Goal: Task Accomplishment & Management: Complete application form

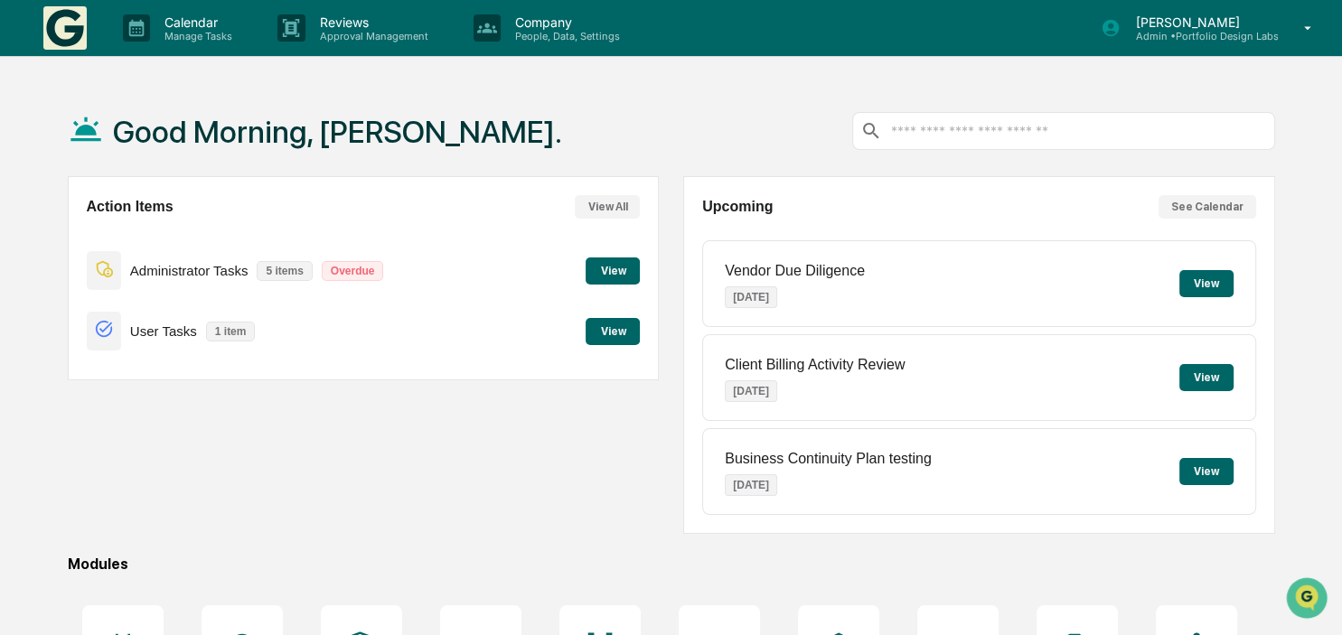
click at [609, 274] on button "View" at bounding box center [613, 271] width 54 height 27
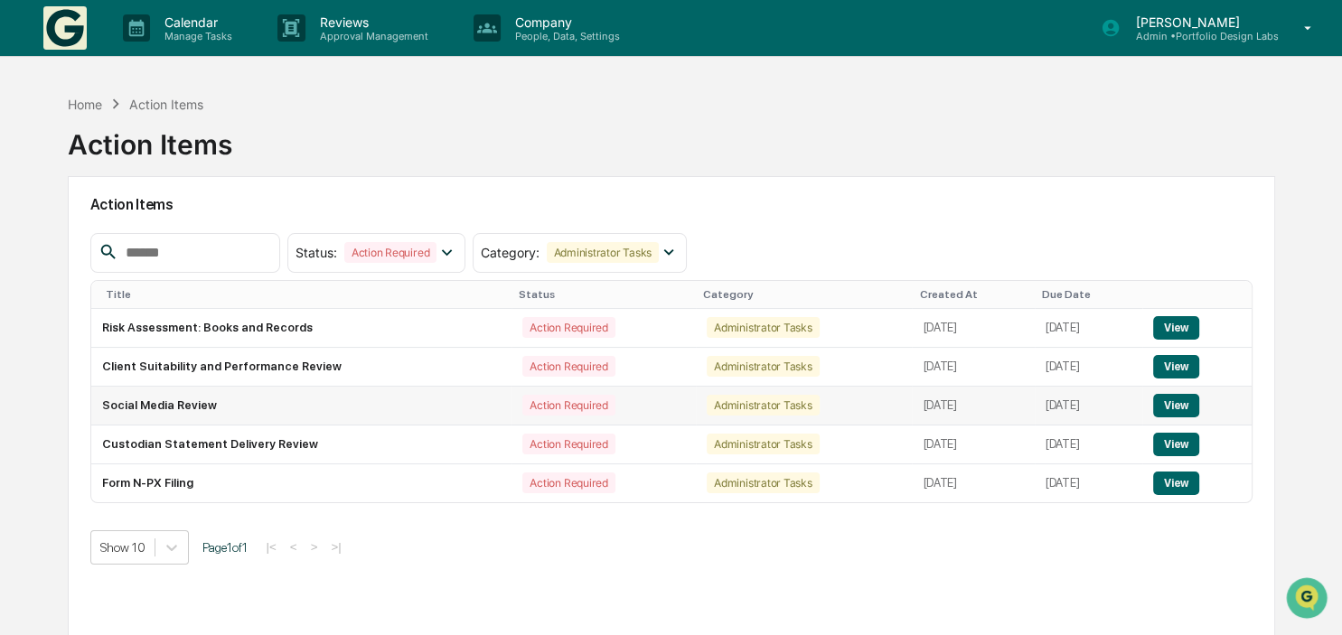
click at [1179, 406] on button "View" at bounding box center [1176, 405] width 46 height 23
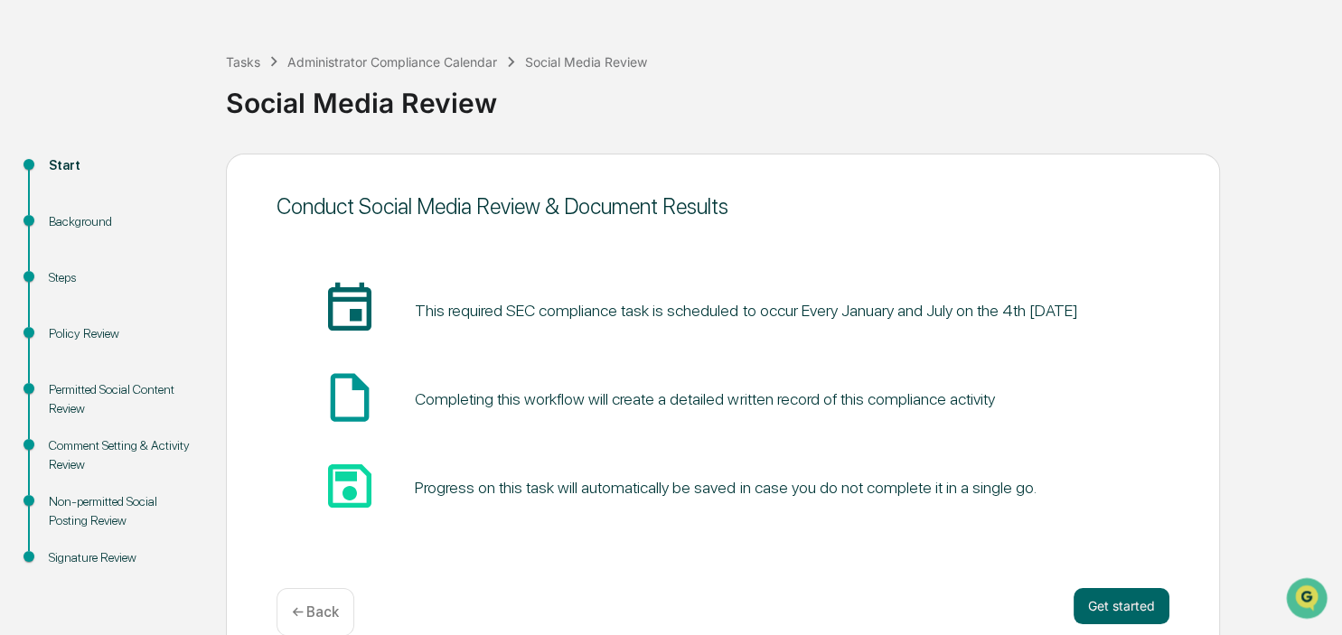
scroll to position [91, 0]
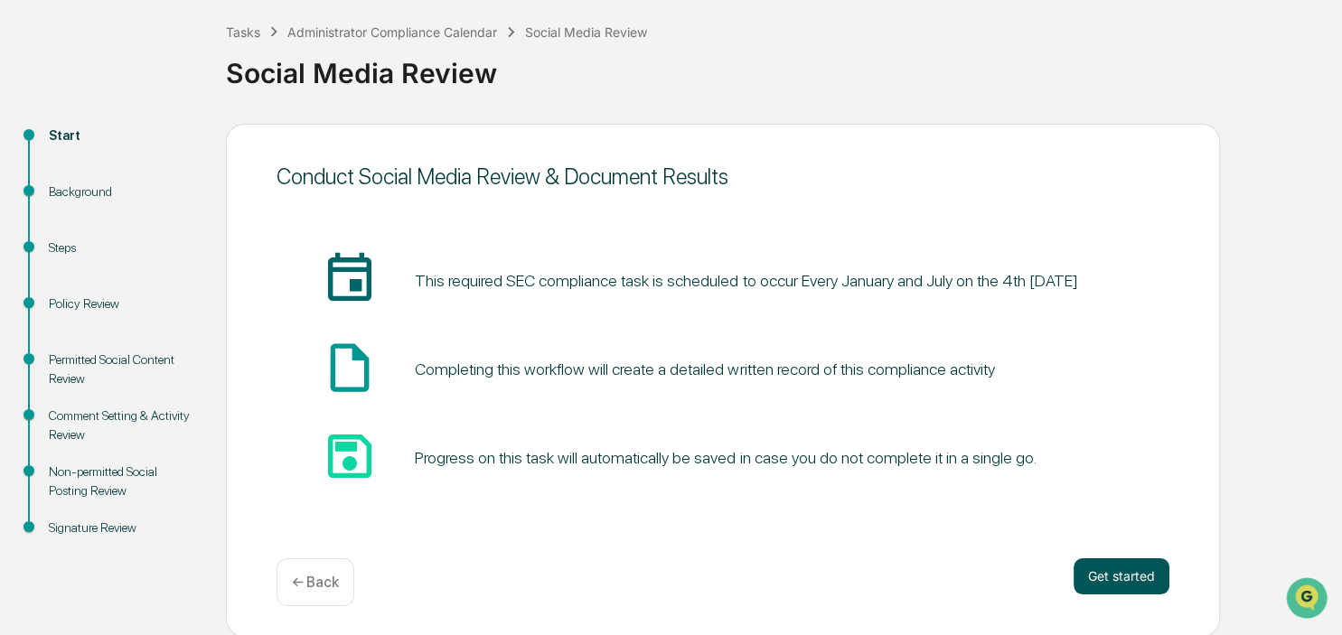
click at [1118, 580] on button "Get started" at bounding box center [1122, 577] width 96 height 36
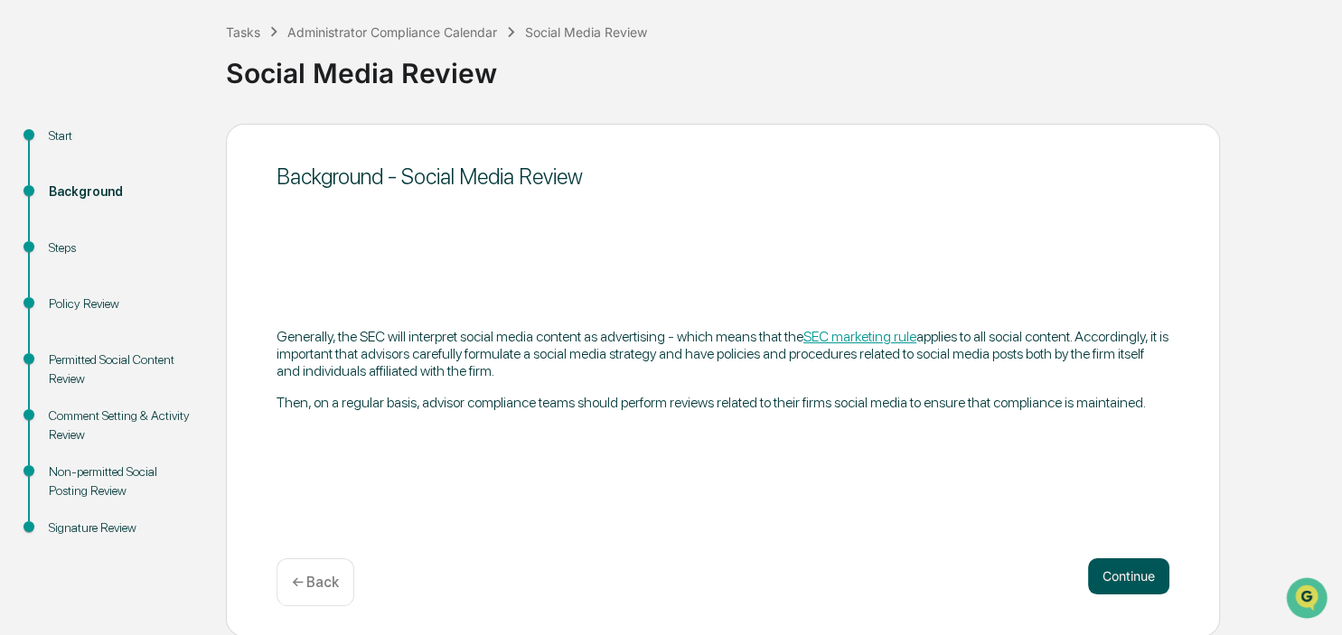
click at [1155, 587] on button "Continue" at bounding box center [1128, 577] width 81 height 36
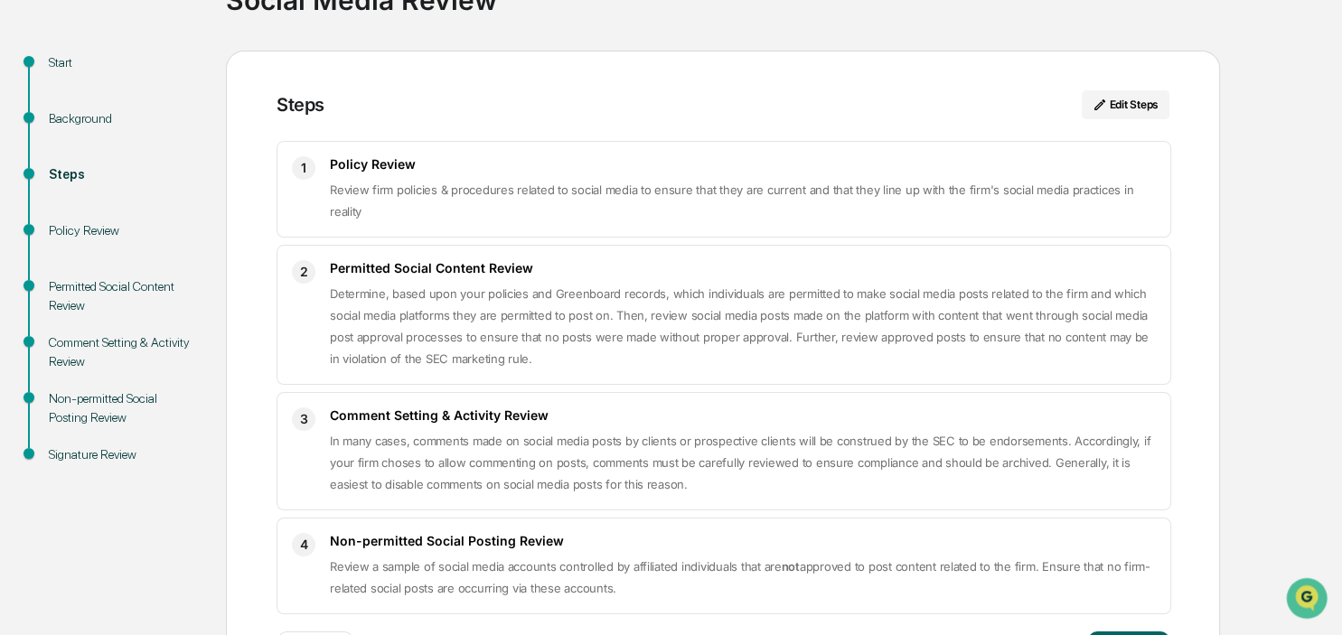
scroll to position [237, 0]
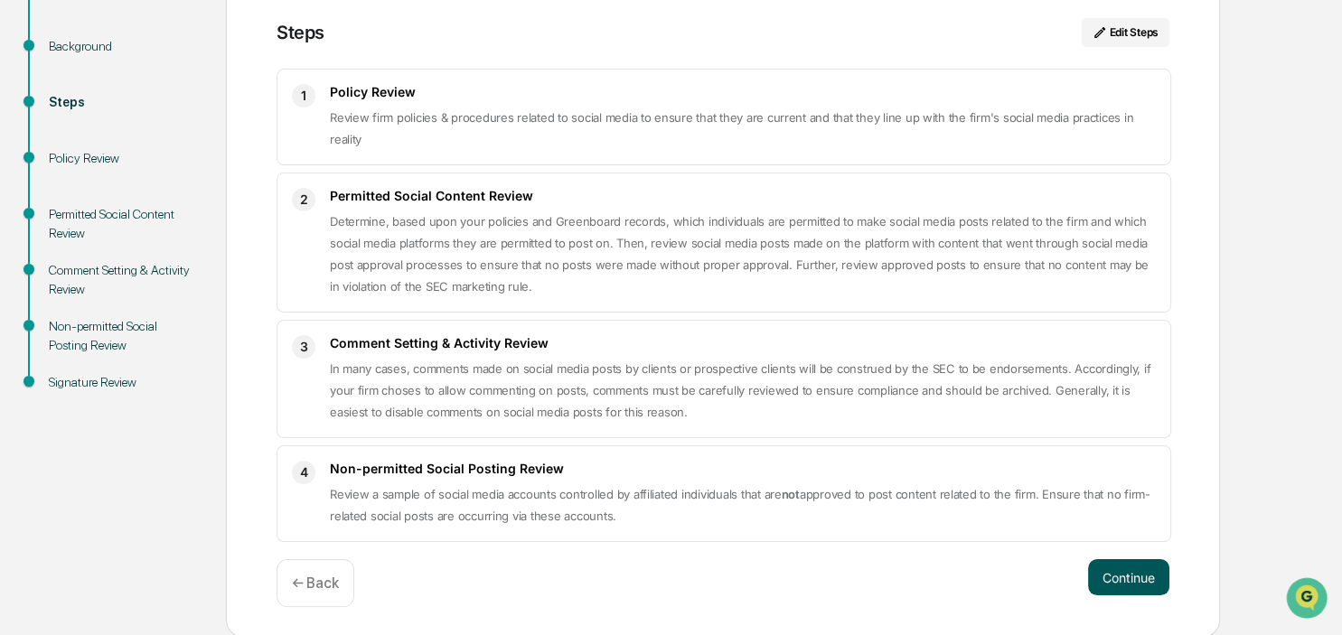
click at [1137, 576] on button "Continue" at bounding box center [1128, 577] width 81 height 36
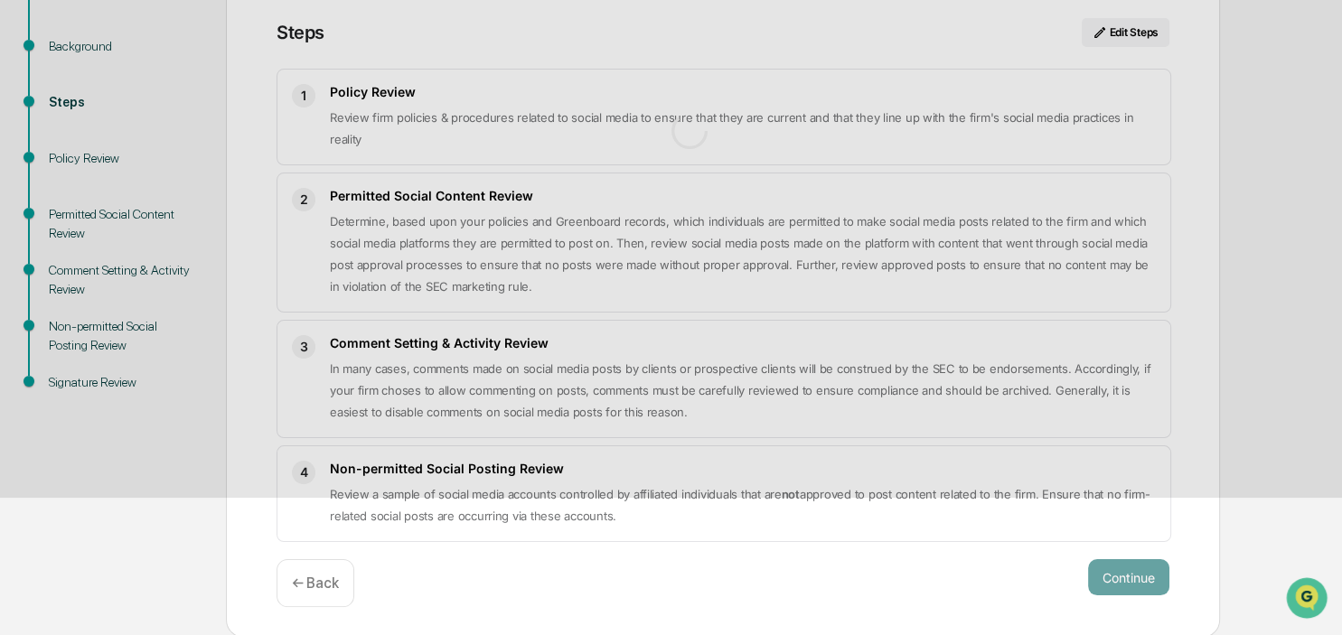
scroll to position [47, 0]
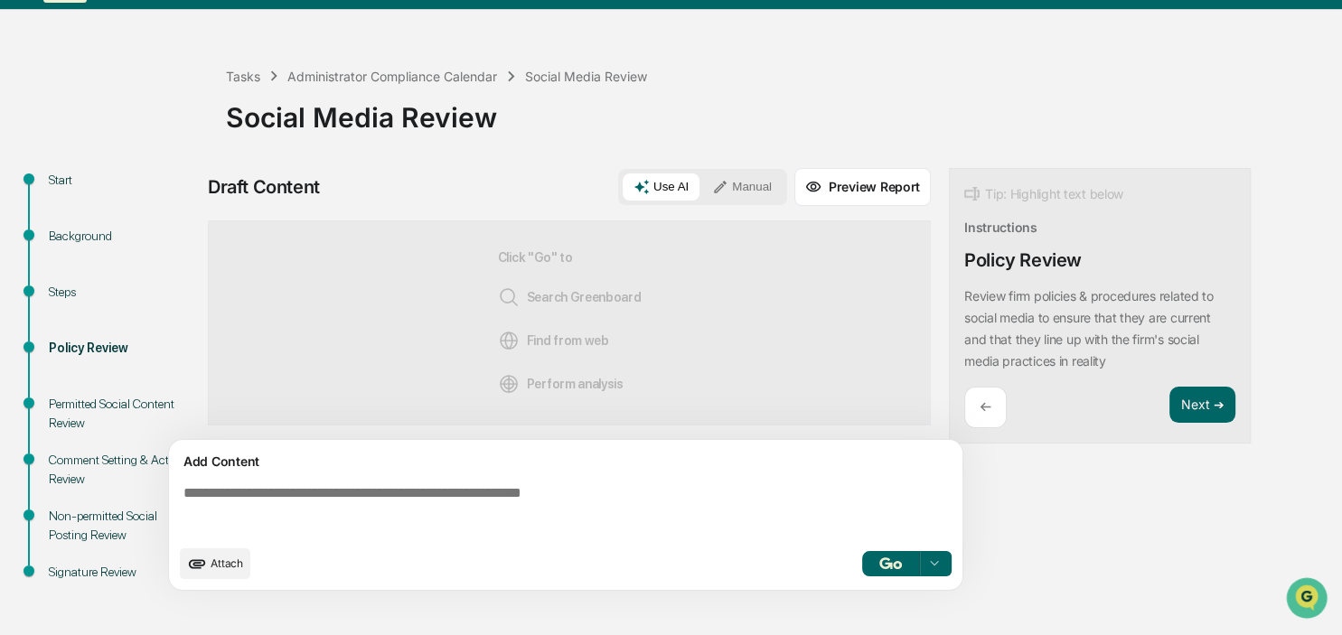
click at [768, 174] on button "Manual" at bounding box center [741, 187] width 81 height 27
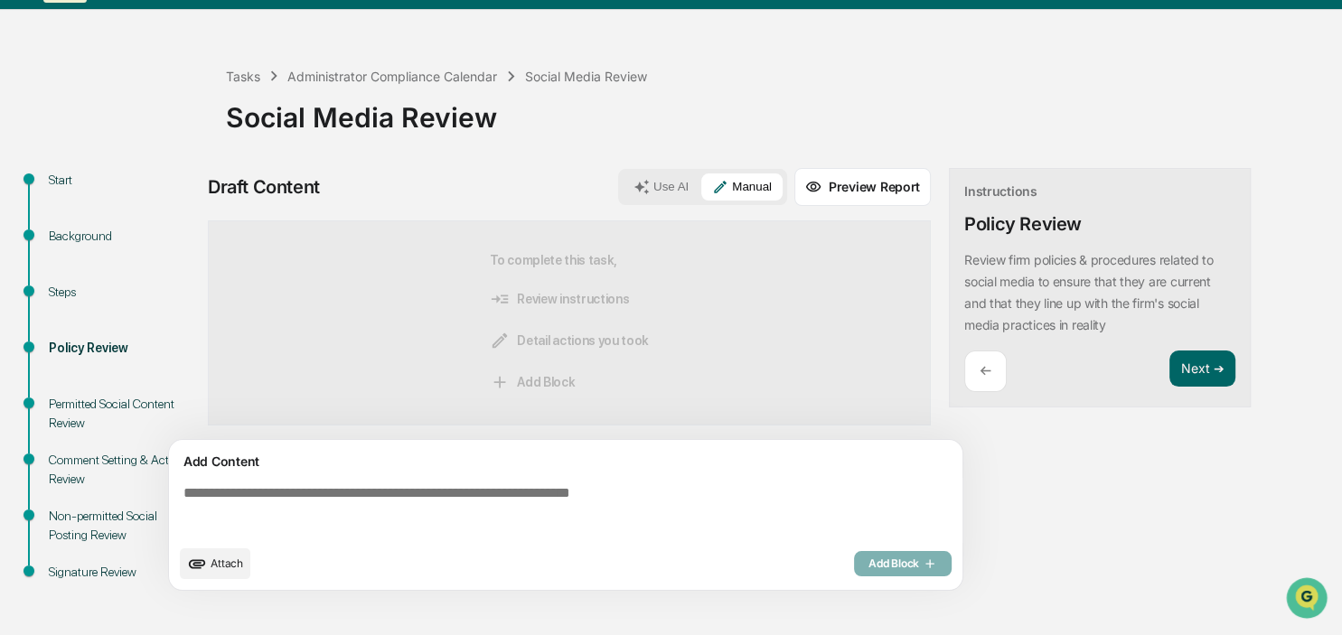
click at [369, 490] on textarea at bounding box center [569, 510] width 786 height 65
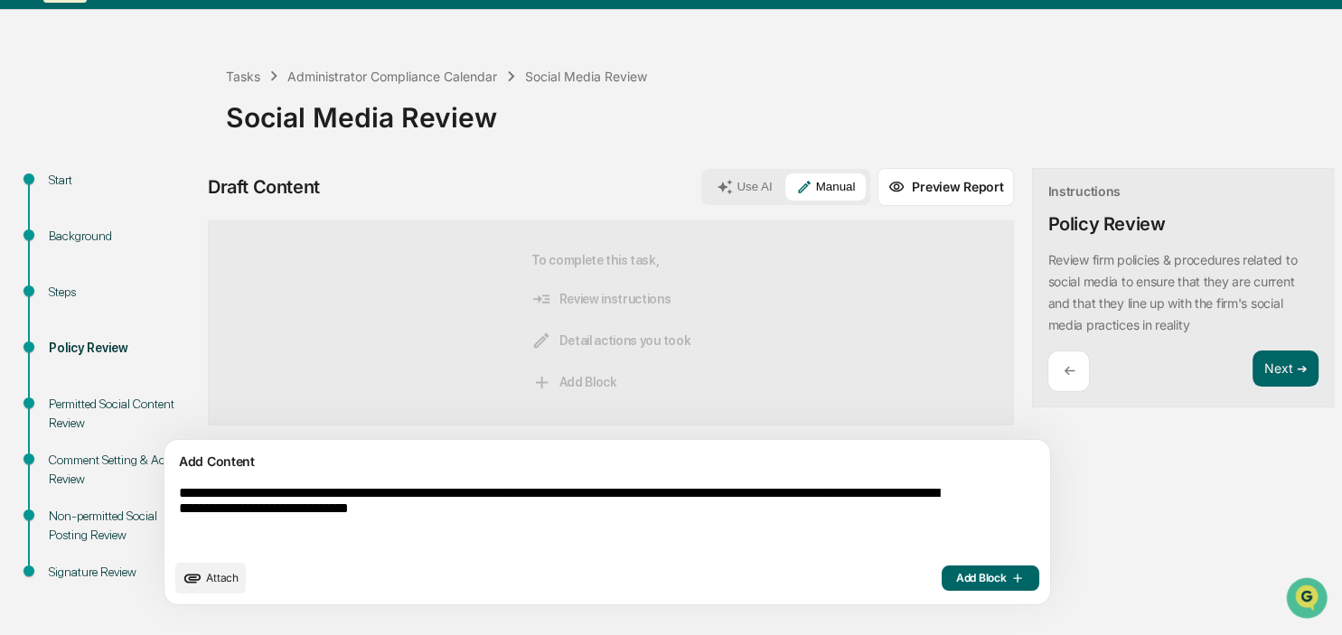
type textarea "**********"
click at [956, 579] on span "Add Block" at bounding box center [990, 578] width 69 height 14
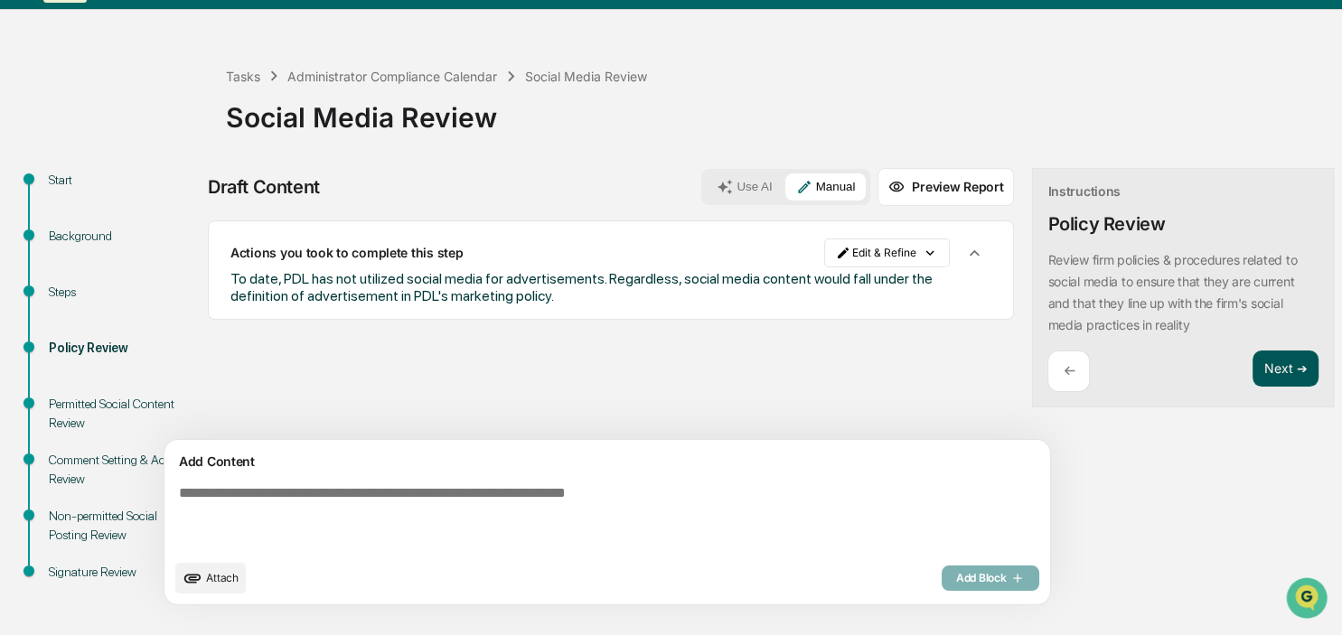
click at [1253, 374] on button "Next ➔" at bounding box center [1286, 369] width 66 height 37
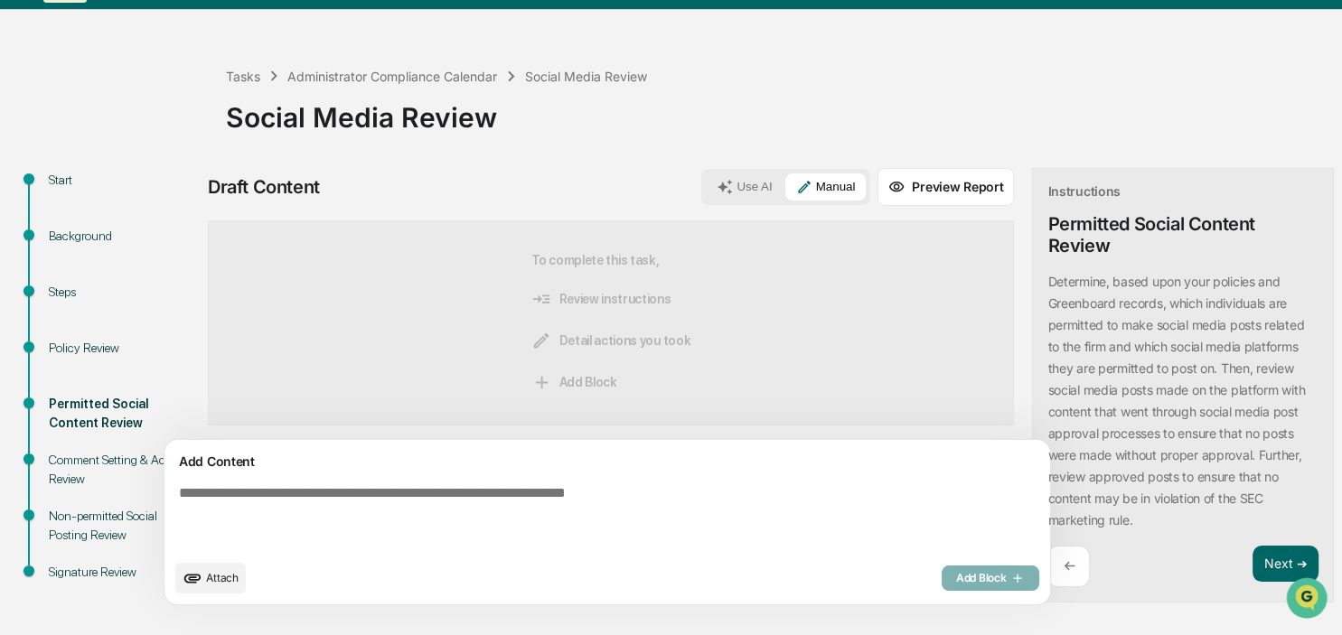
click at [371, 486] on textarea at bounding box center [565, 518] width 786 height 80
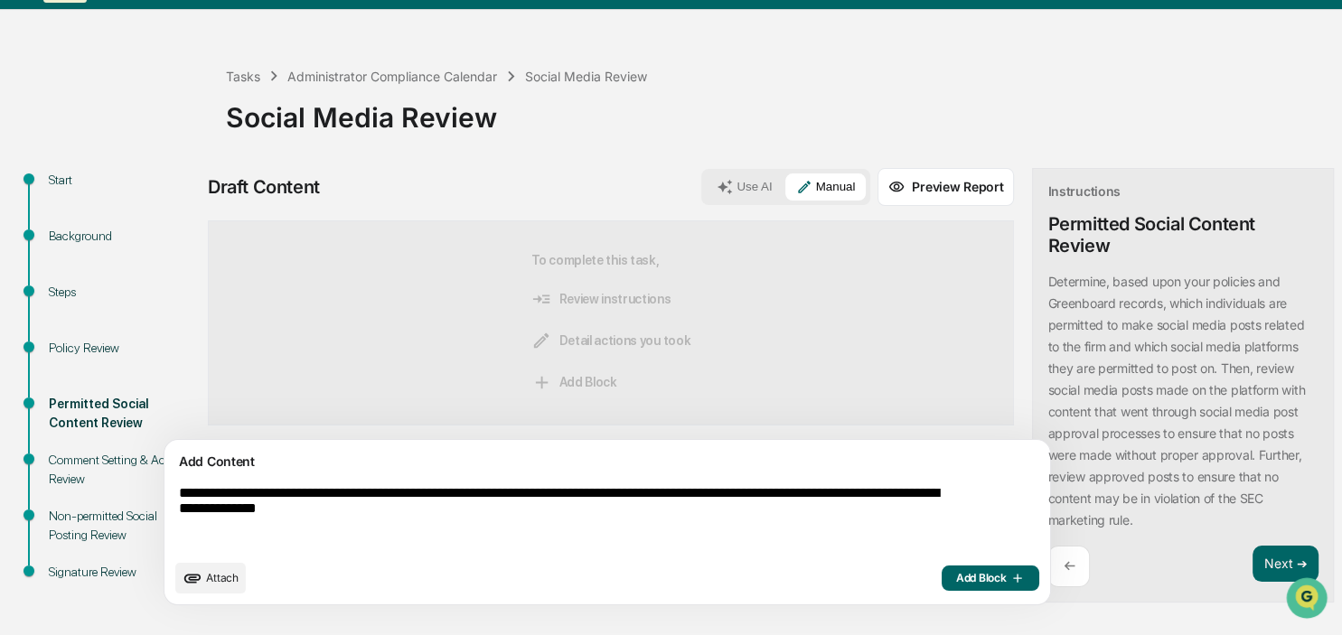
type textarea "**********"
click at [956, 573] on span "Add Block" at bounding box center [990, 578] width 69 height 14
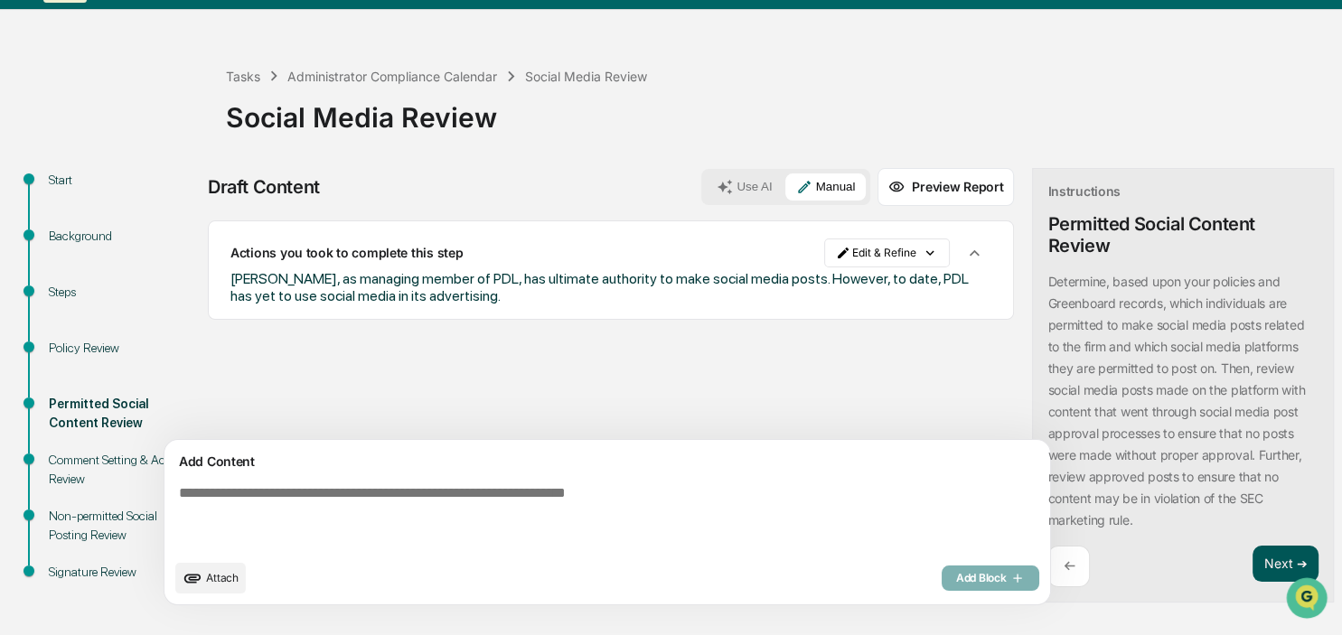
click at [1253, 553] on button "Next ➔" at bounding box center [1286, 564] width 66 height 37
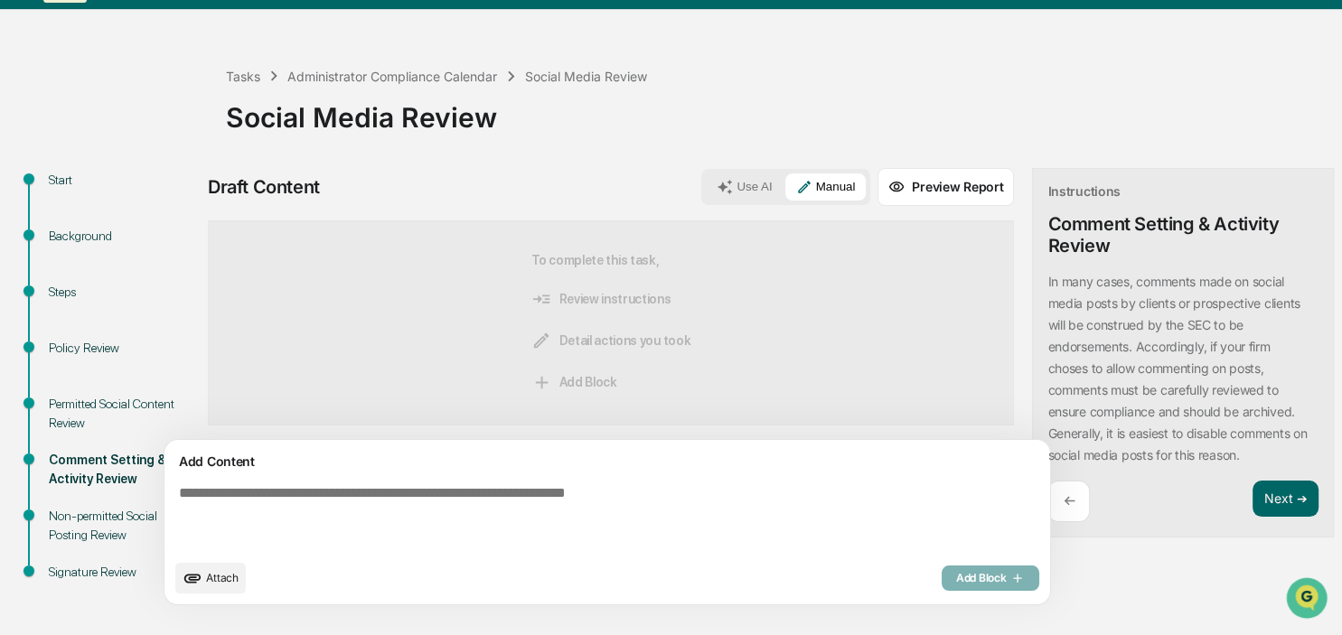
click at [270, 483] on textarea at bounding box center [565, 518] width 786 height 80
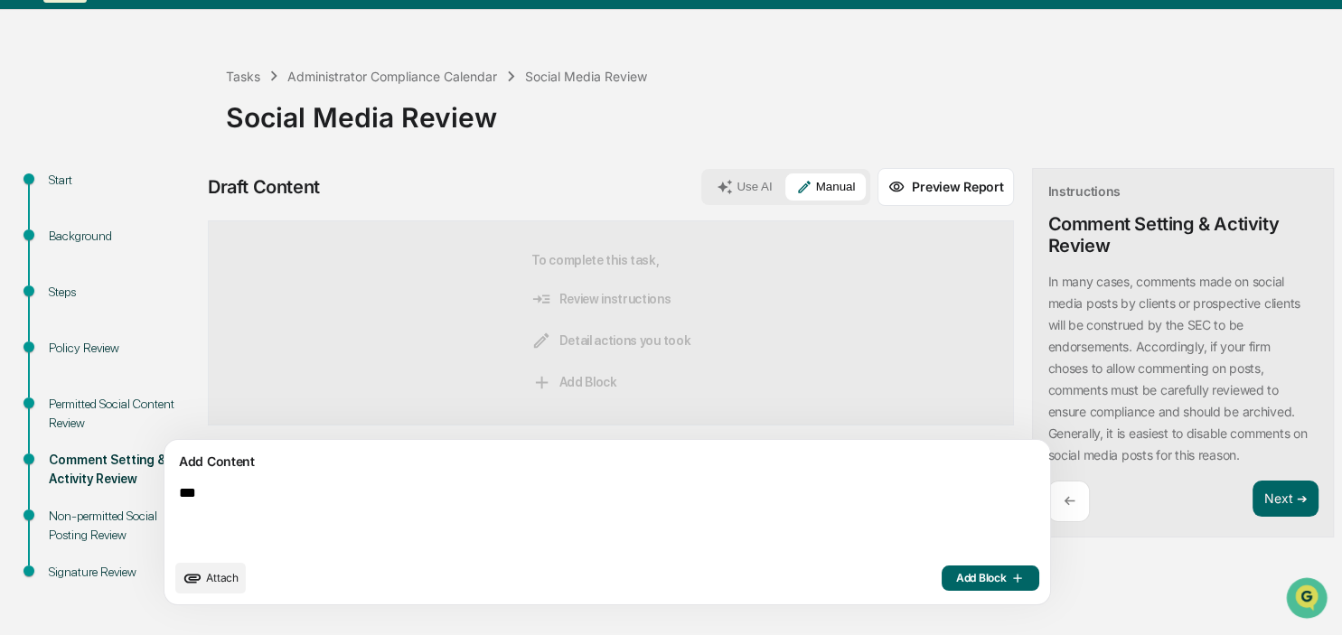
type textarea "***"
click at [956, 578] on span "Add Block" at bounding box center [990, 578] width 69 height 14
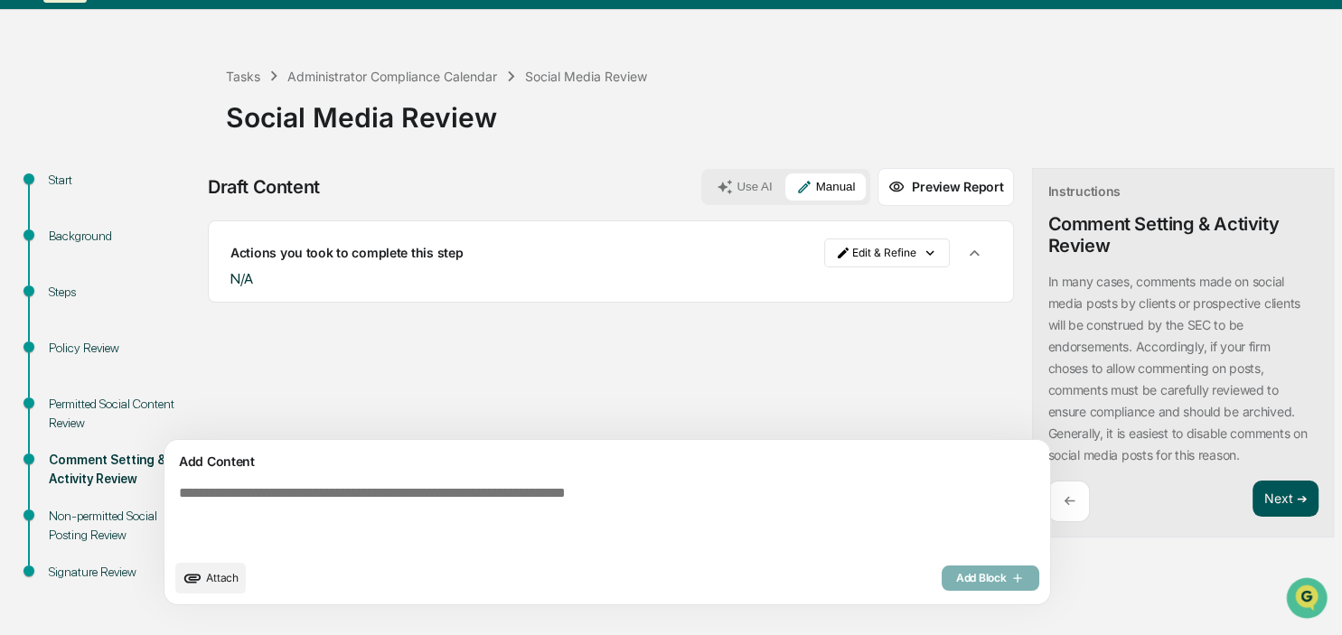
click at [1253, 494] on button "Next ➔" at bounding box center [1286, 499] width 66 height 37
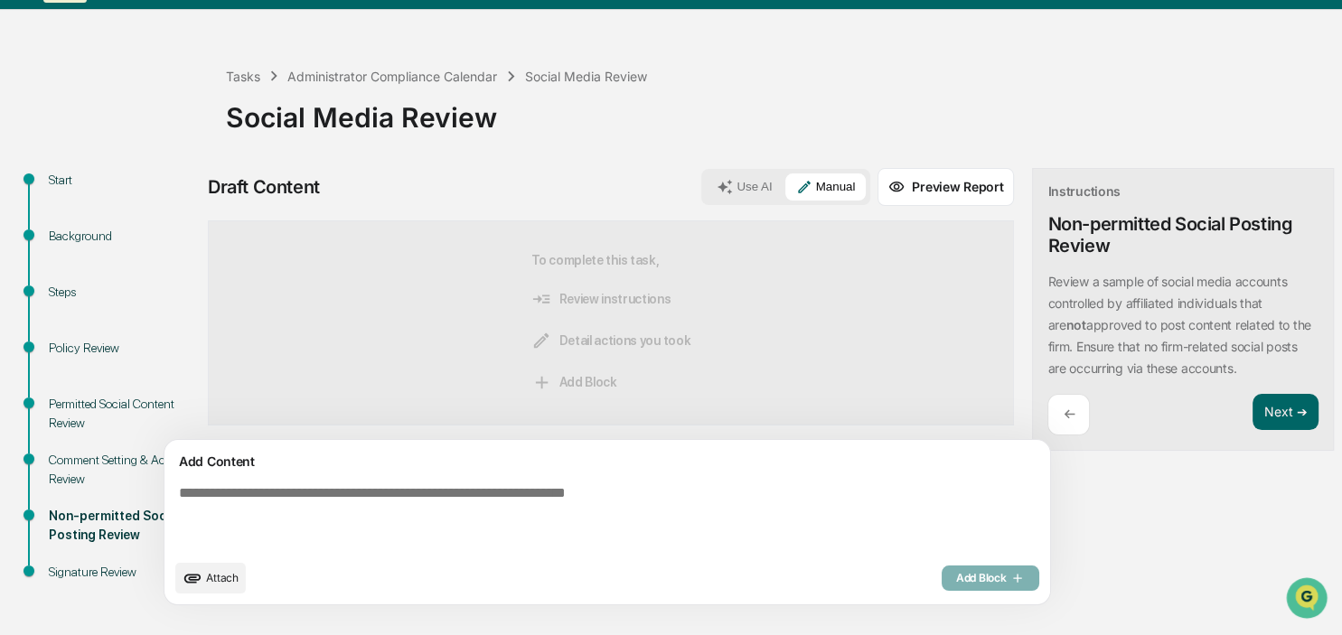
click at [244, 493] on textarea at bounding box center [565, 518] width 786 height 80
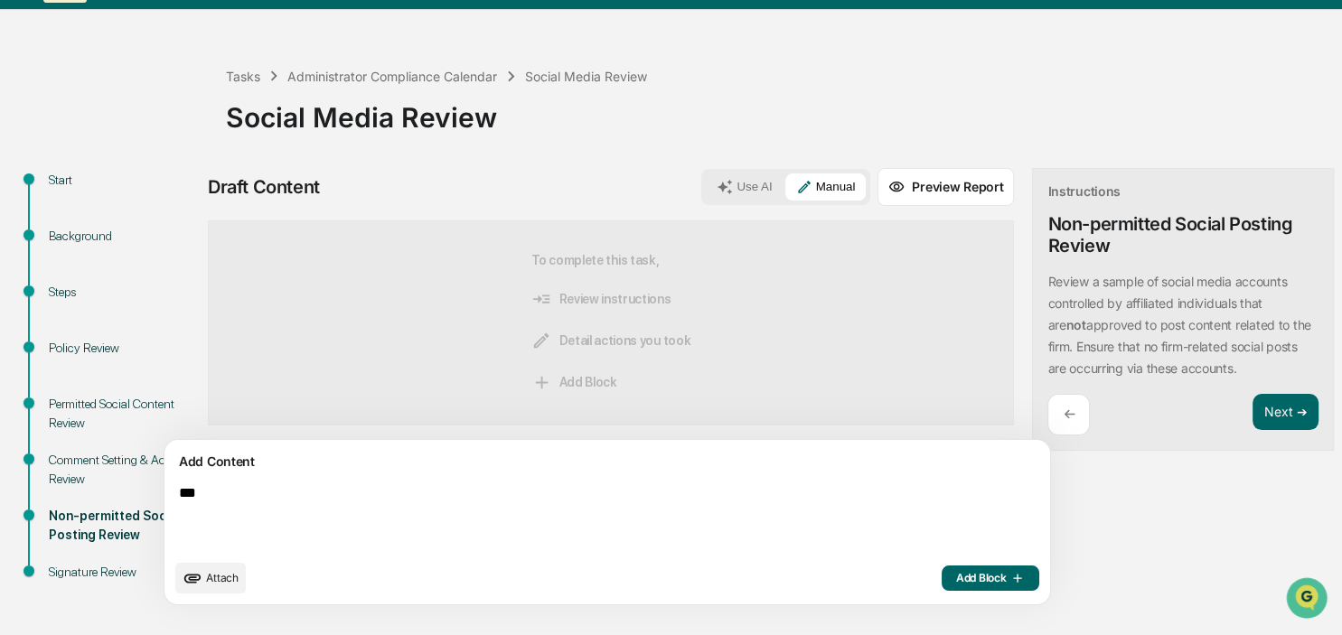
click at [521, 519] on textarea "***" at bounding box center [565, 518] width 786 height 80
type textarea "*"
type textarea "**********"
click at [956, 577] on span "Add Block" at bounding box center [990, 578] width 69 height 14
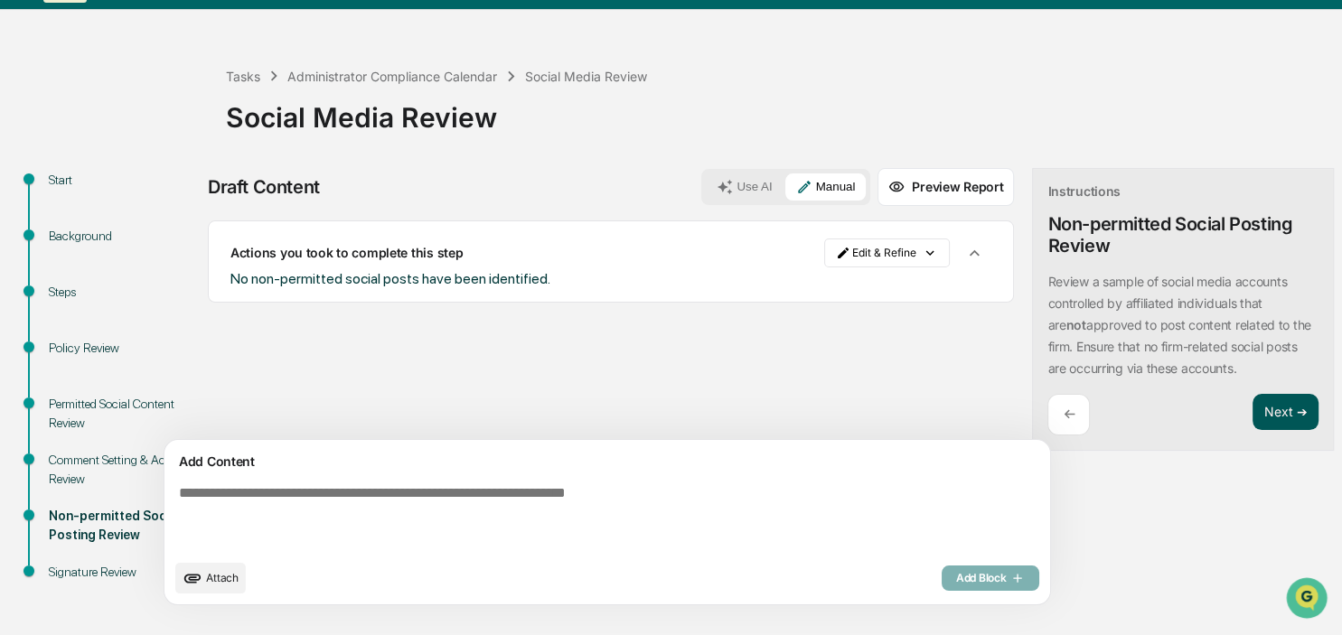
click at [1253, 400] on button "Next ➔" at bounding box center [1286, 412] width 66 height 37
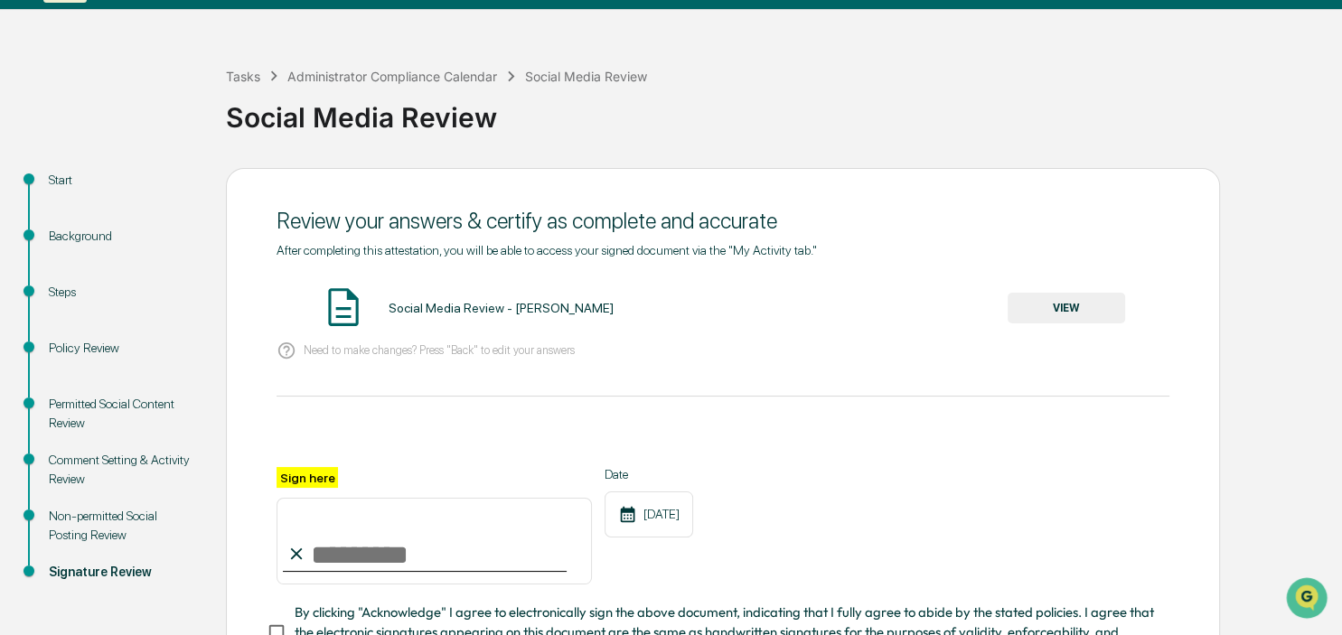
click at [1039, 305] on button "VIEW" at bounding box center [1066, 308] width 117 height 31
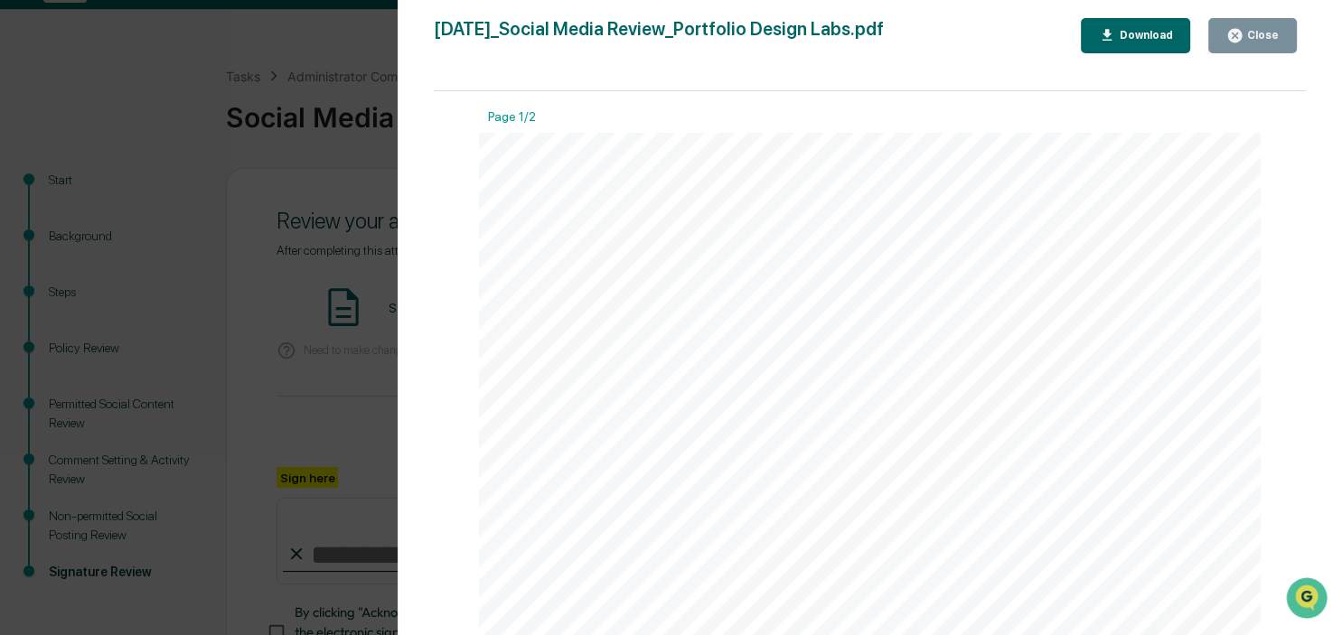
click at [1255, 29] on div "Close" at bounding box center [1252, 35] width 52 height 17
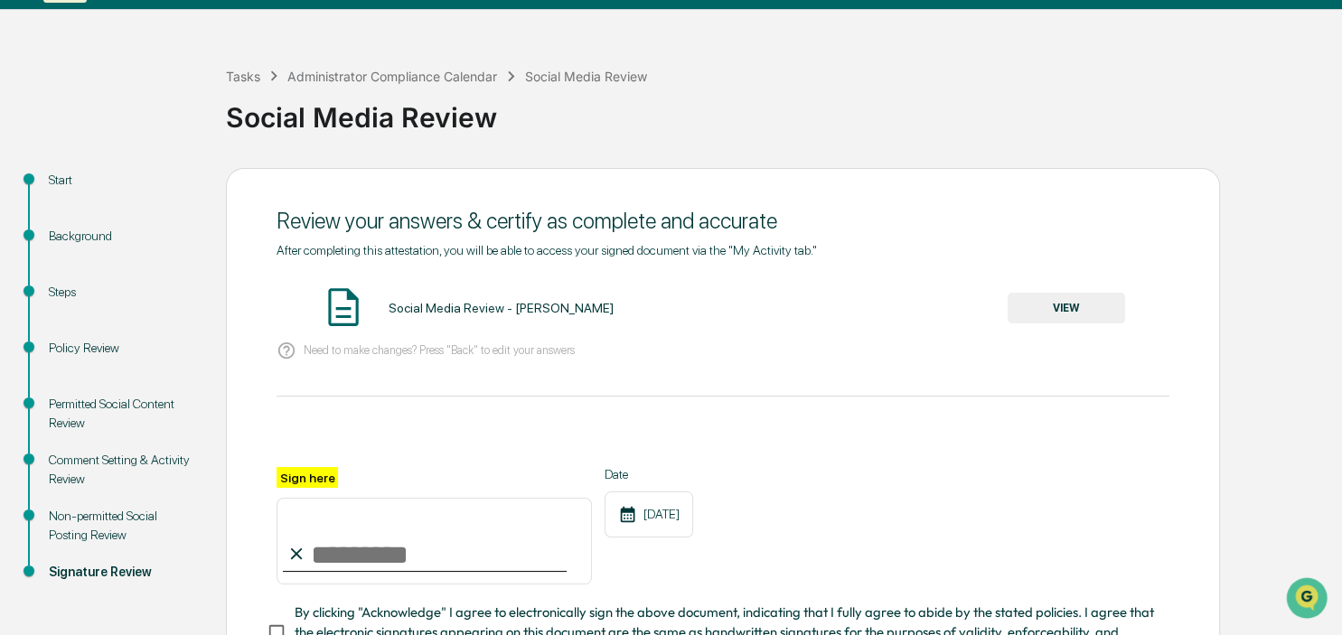
click at [439, 560] on input "Sign here" at bounding box center [434, 541] width 315 height 87
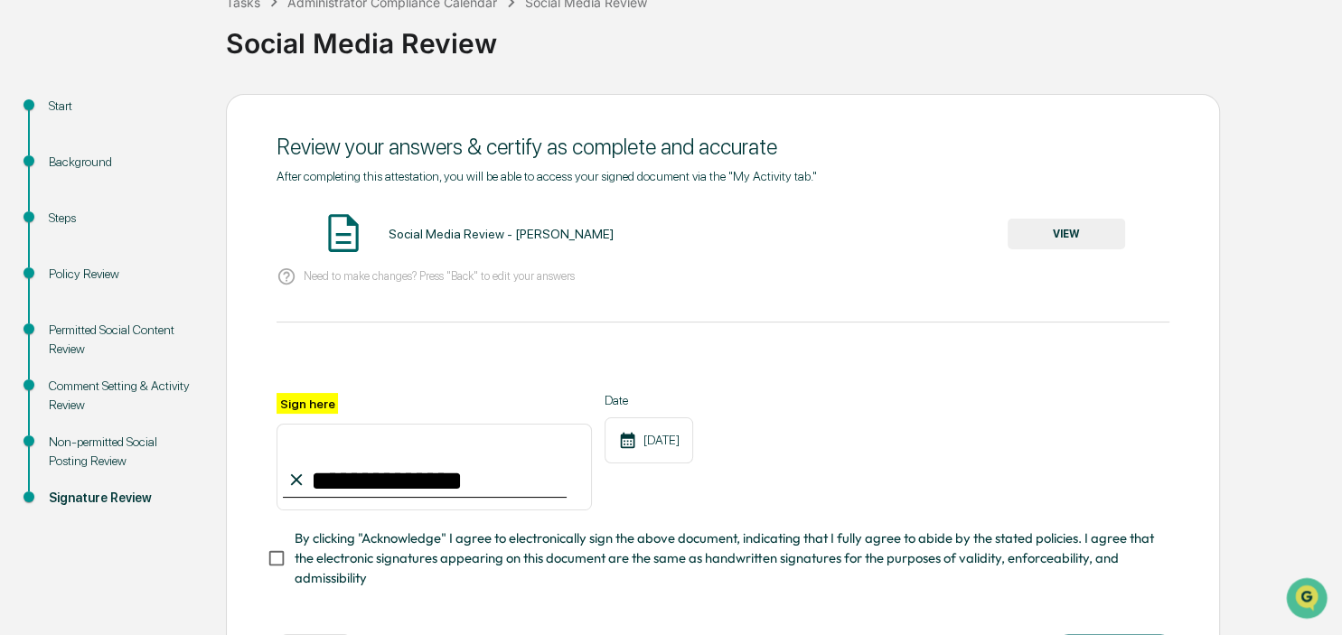
scroll to position [204, 0]
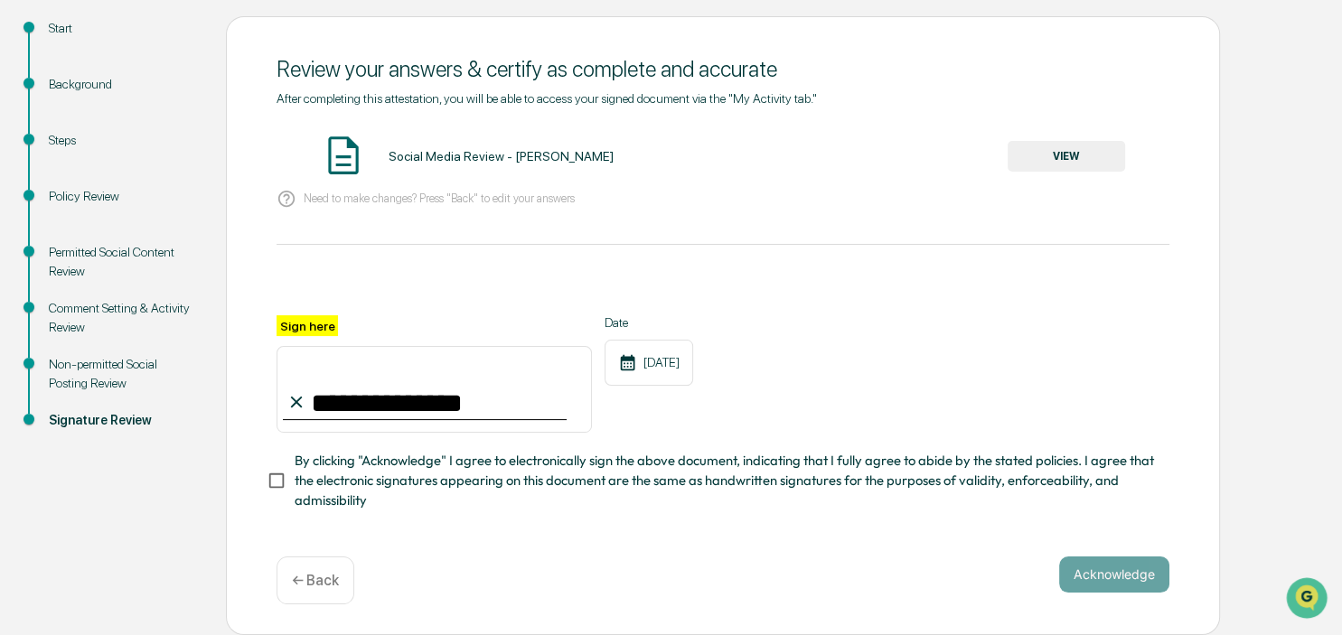
type input "**********"
click at [1130, 568] on button "Acknowledge" at bounding box center [1114, 575] width 110 height 36
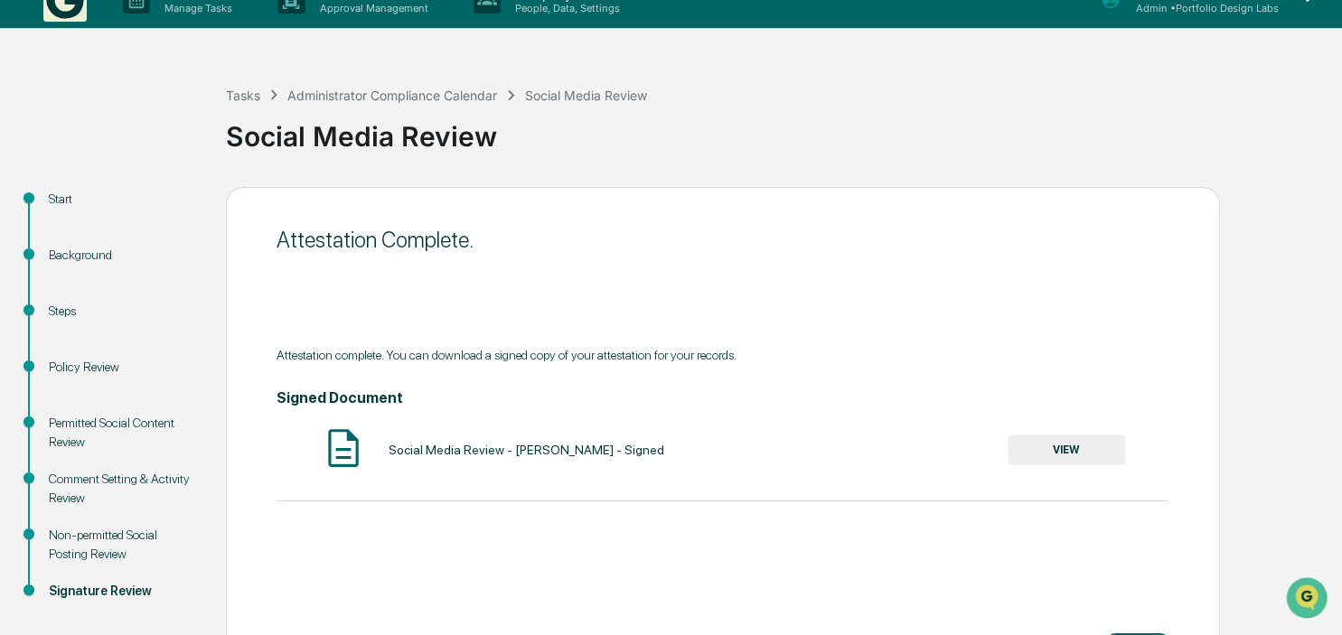
scroll to position [0, 0]
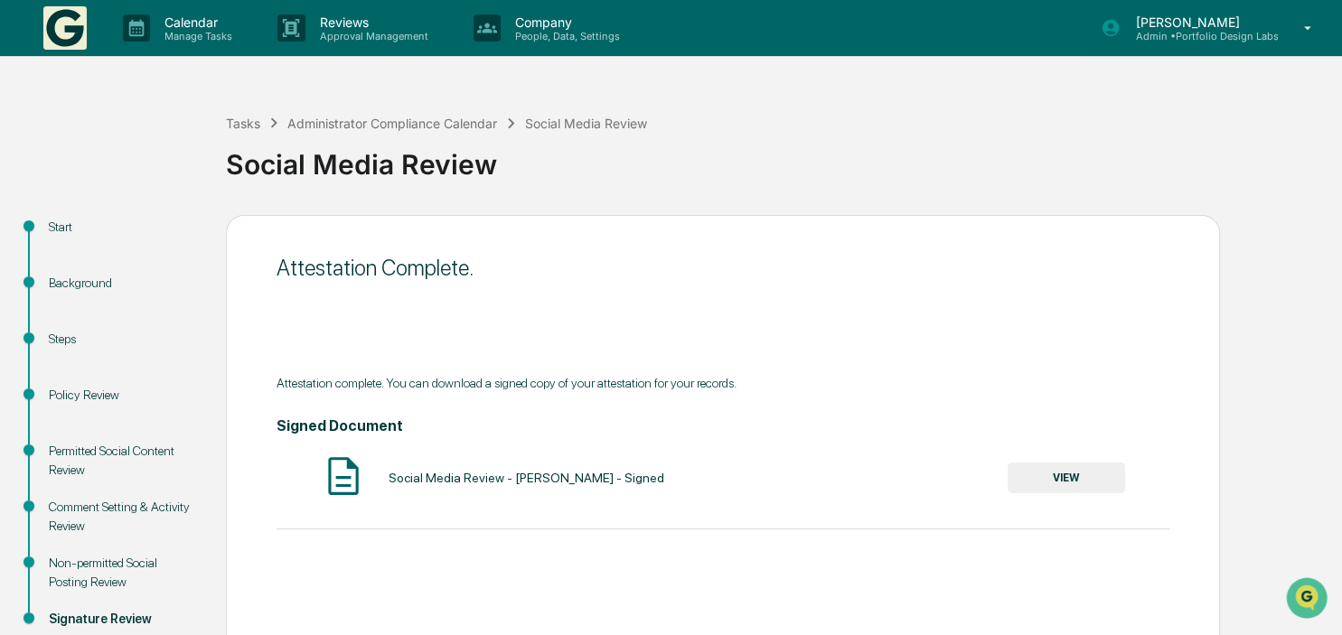
click at [1249, 22] on p "[PERSON_NAME]" at bounding box center [1199, 21] width 157 height 15
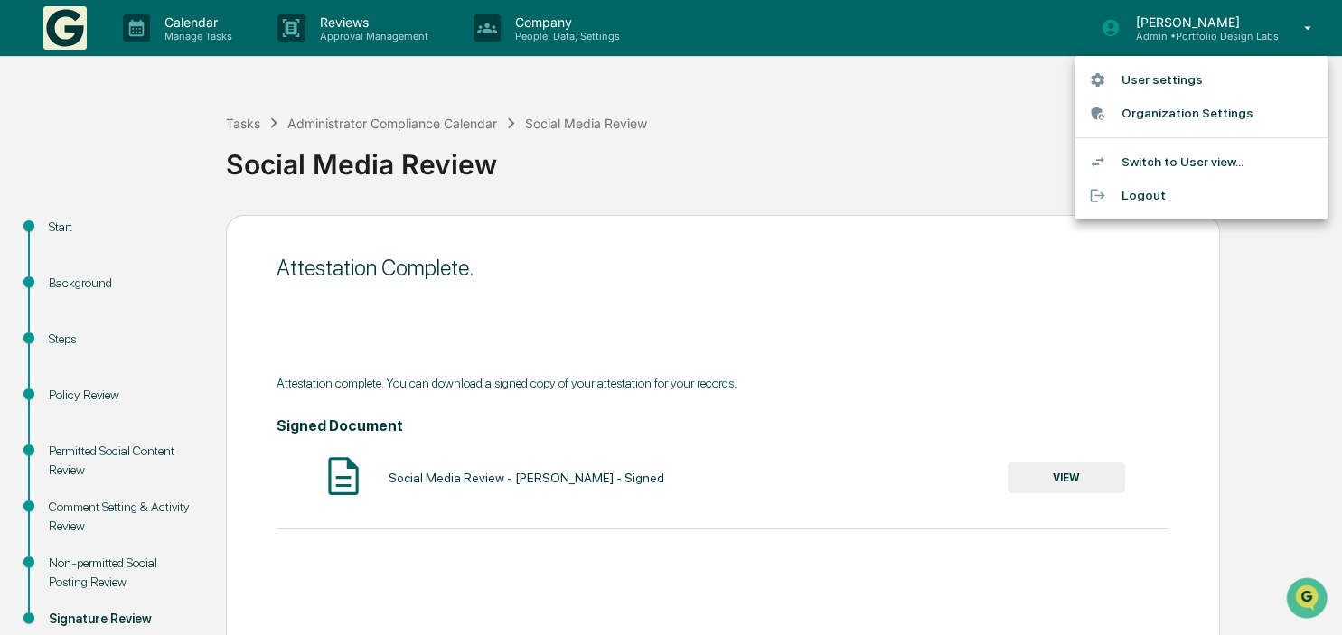
click at [1136, 193] on li "Logout" at bounding box center [1201, 195] width 253 height 33
